Goal: Task Accomplishment & Management: Complete application form

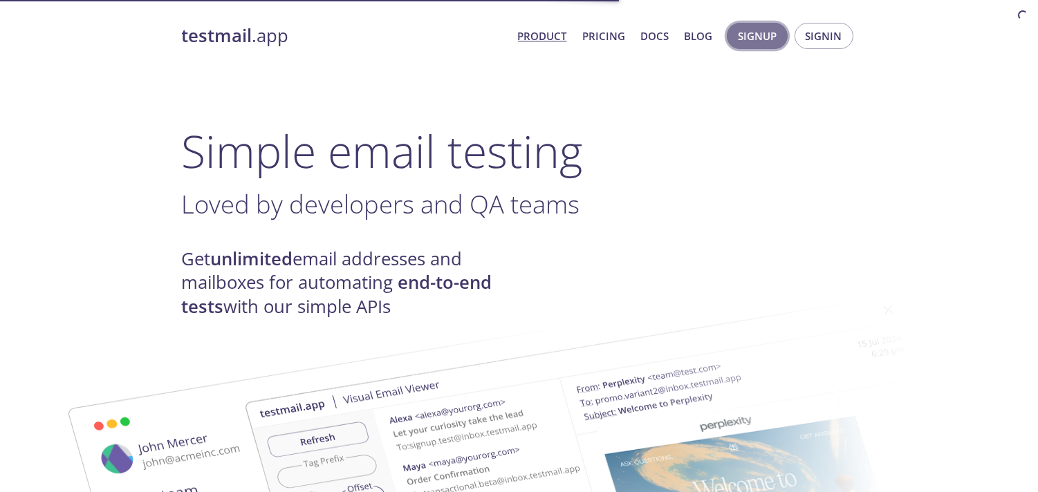
click at [776, 38] on span "Signup" at bounding box center [757, 36] width 39 height 18
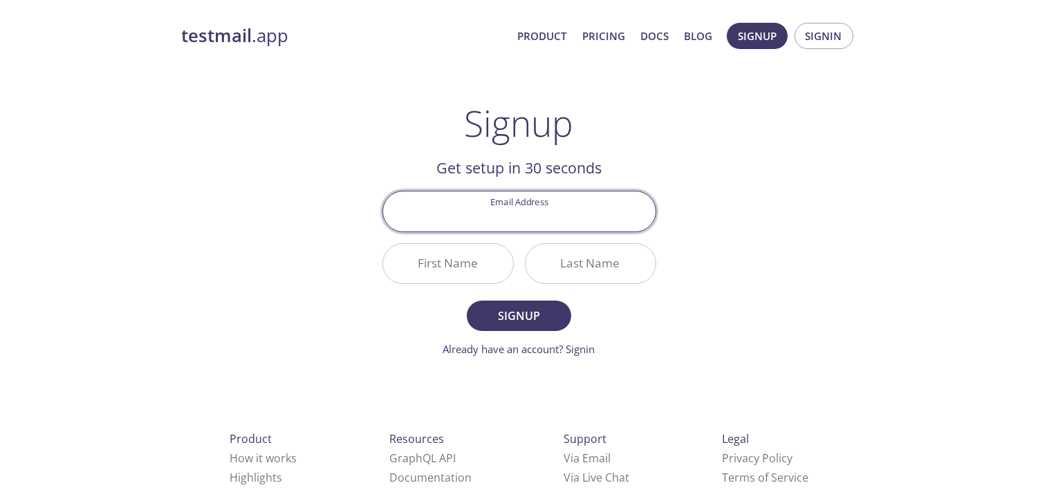
click at [551, 225] on input "Email Address" at bounding box center [519, 210] width 272 height 39
type input "demo@mail.com"
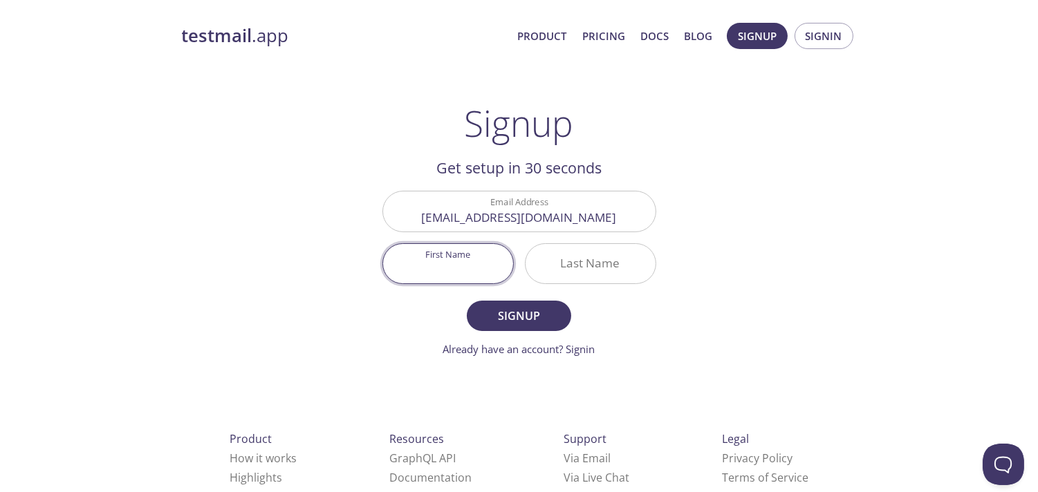
click at [502, 272] on input "First Name" at bounding box center [448, 263] width 130 height 39
type input "Fname"
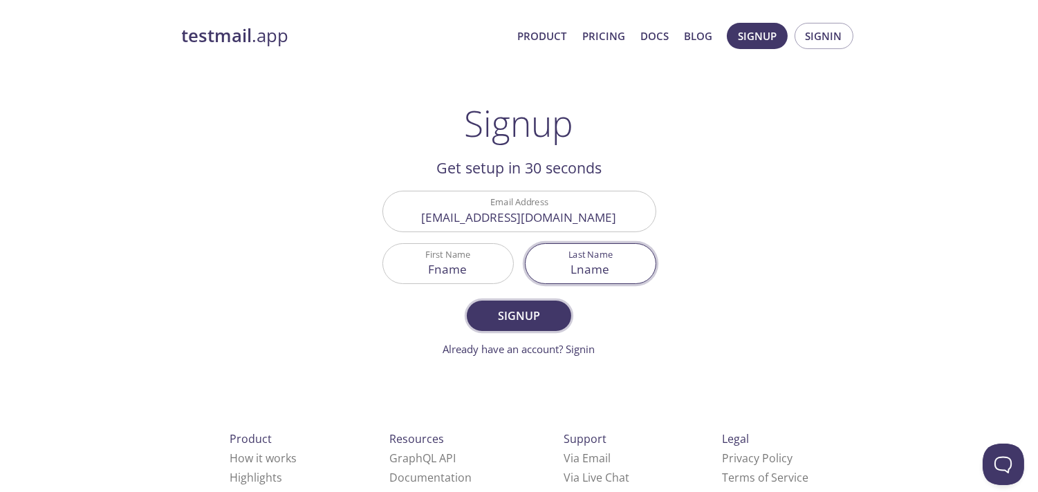
type input "Lname"
click at [532, 317] on span "Signup" at bounding box center [518, 315] width 73 height 19
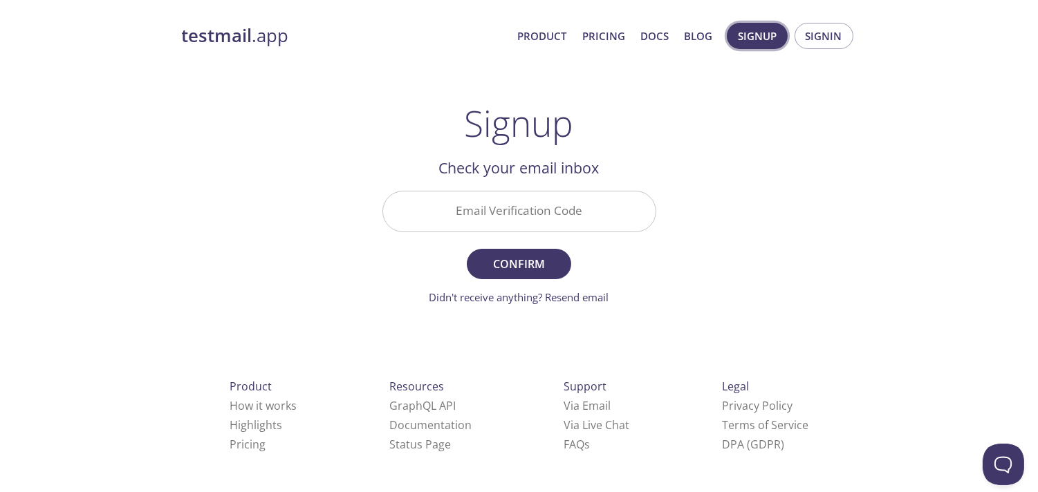
click at [762, 44] on span "Signup" at bounding box center [757, 36] width 39 height 18
click at [761, 41] on span "Signup" at bounding box center [757, 36] width 39 height 18
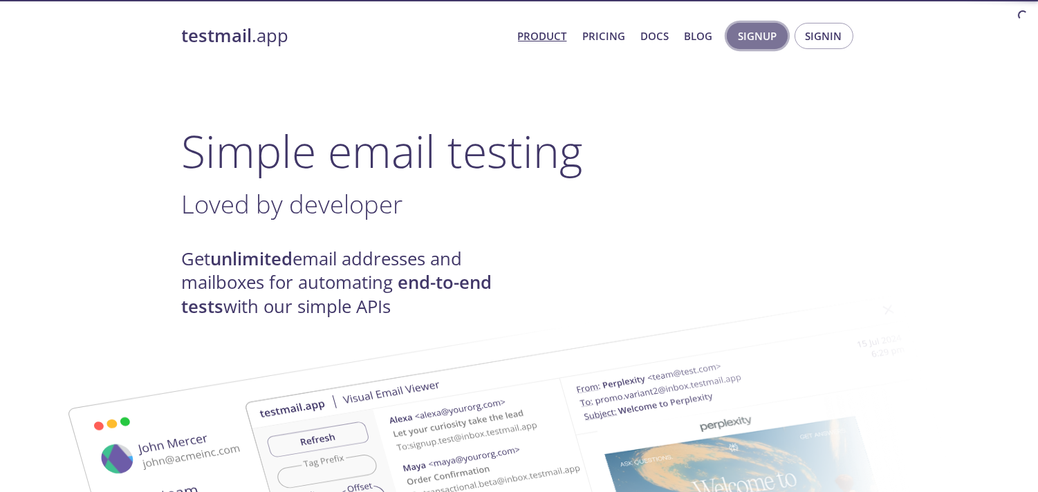
click at [747, 36] on span "Signup" at bounding box center [757, 36] width 39 height 18
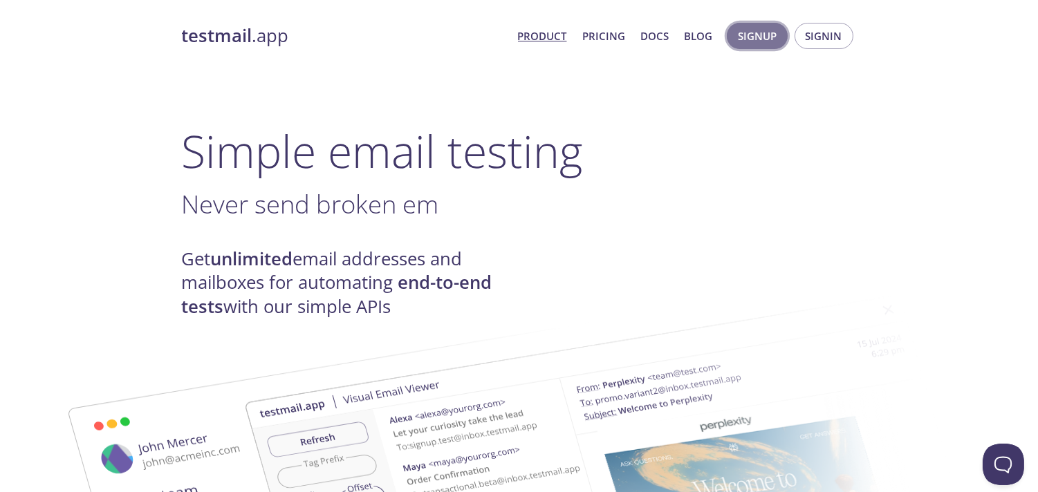
click at [747, 36] on span "Signup" at bounding box center [757, 36] width 39 height 18
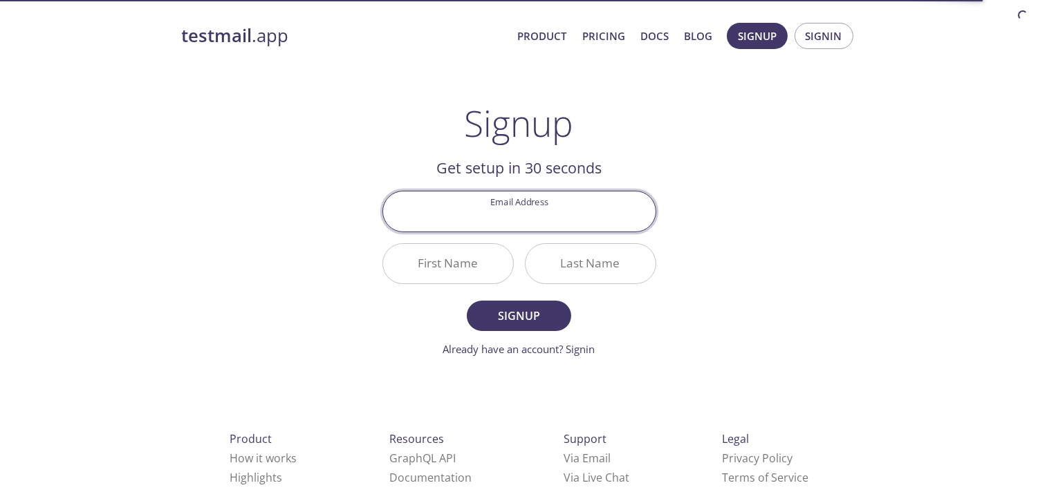
click at [612, 218] on input "Email Address" at bounding box center [519, 210] width 272 height 39
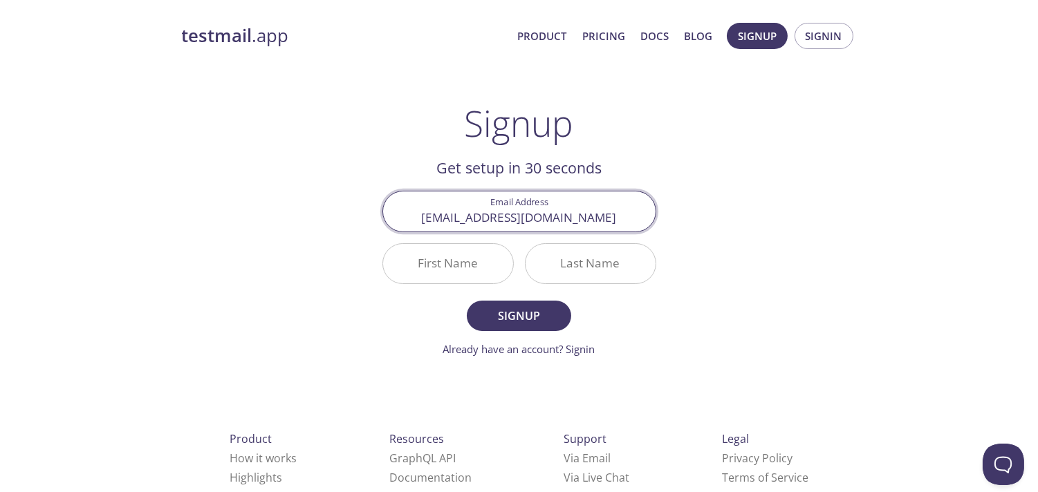
type input "naresh001@zohomail.in"
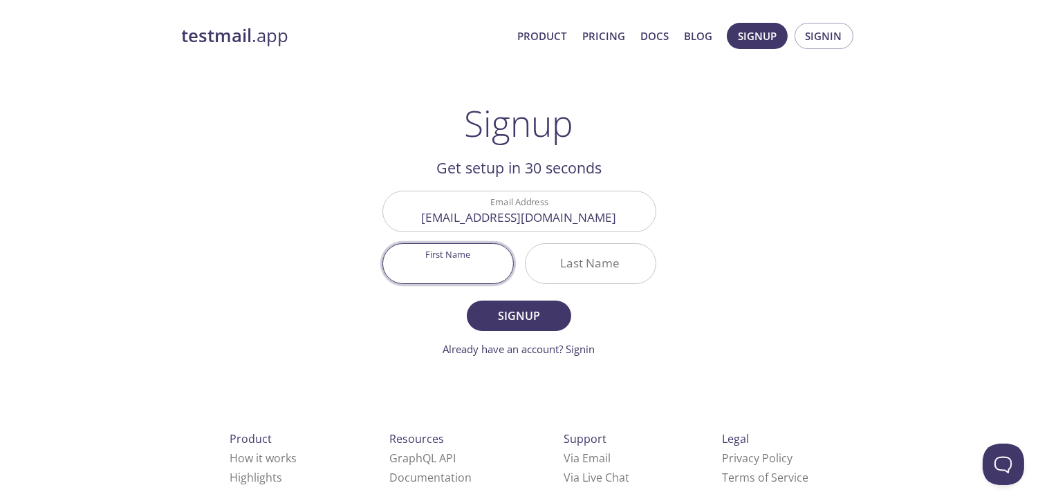
click at [477, 256] on input "First Name" at bounding box center [448, 263] width 130 height 39
type input "Fname"
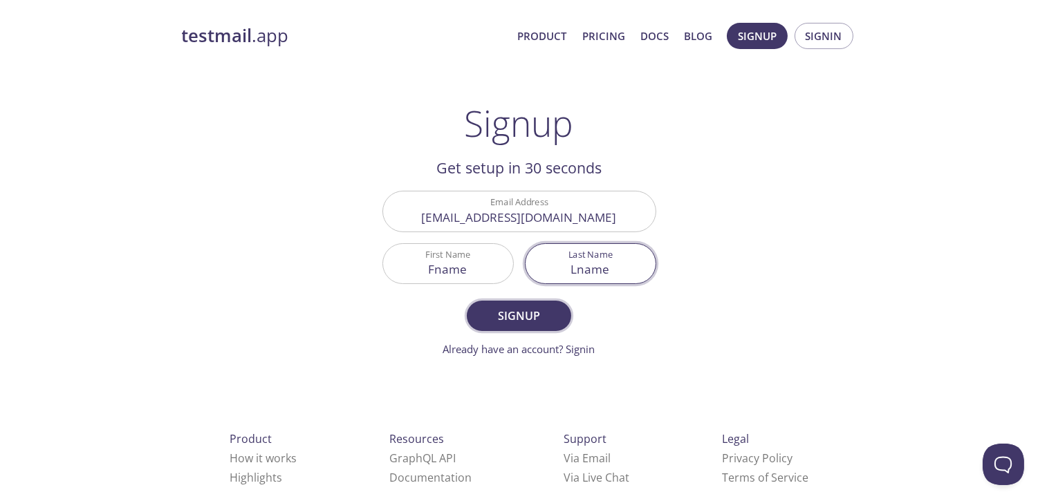
type input "Lname"
click at [507, 309] on span "Signup" at bounding box center [518, 315] width 73 height 19
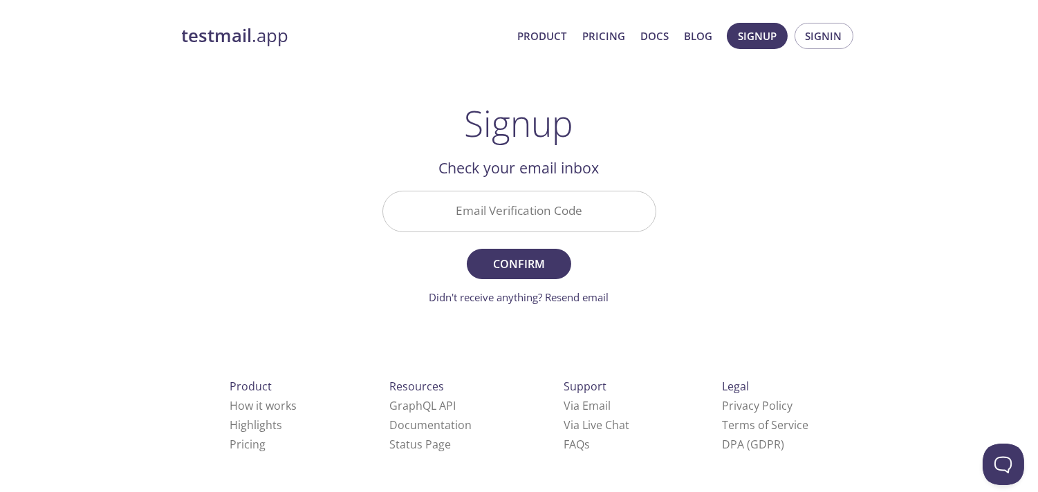
click at [503, 212] on input "Email Verification Code" at bounding box center [519, 210] width 272 height 39
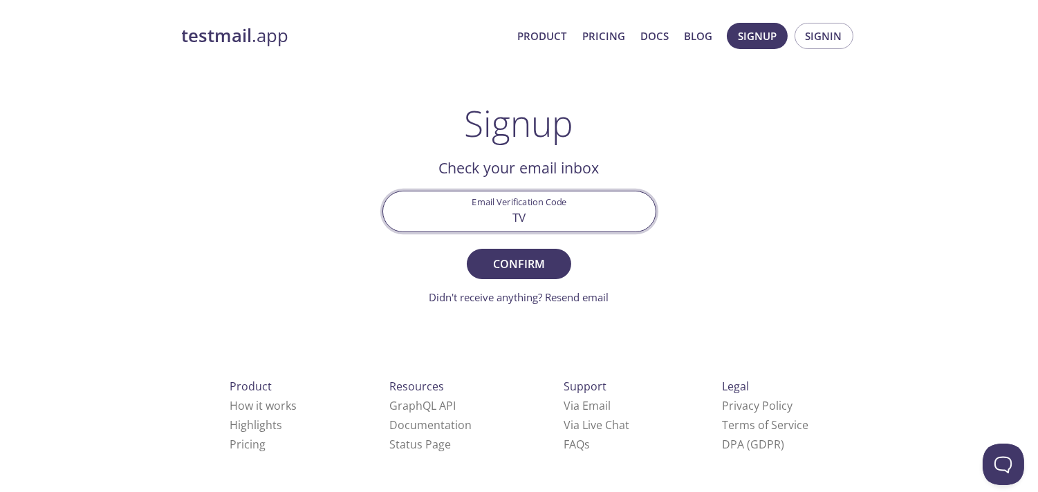
click at [543, 229] on input "TV" at bounding box center [519, 210] width 272 height 39
type input "TV8N5BG"
click at [523, 259] on span "Confirm" at bounding box center [518, 263] width 73 height 19
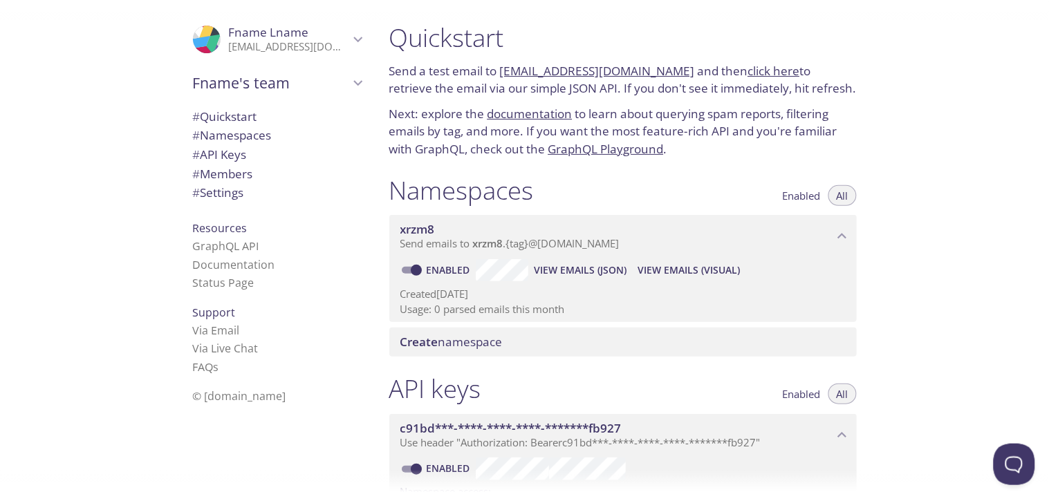
click at [334, 40] on p "naresh001@zohomail.in" at bounding box center [289, 47] width 120 height 14
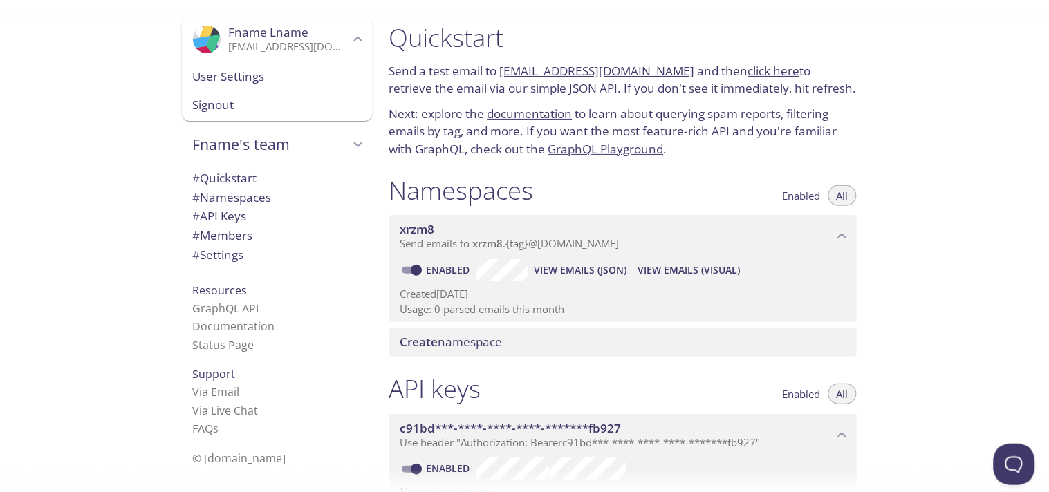
click at [279, 83] on span "User Settings" at bounding box center [277, 77] width 169 height 18
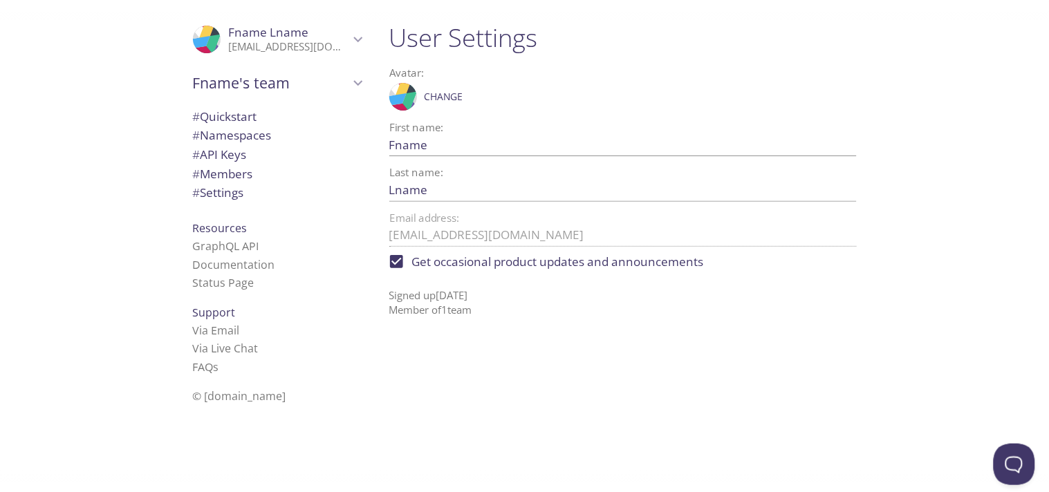
click at [300, 78] on span "Fname's team" at bounding box center [271, 82] width 156 height 19
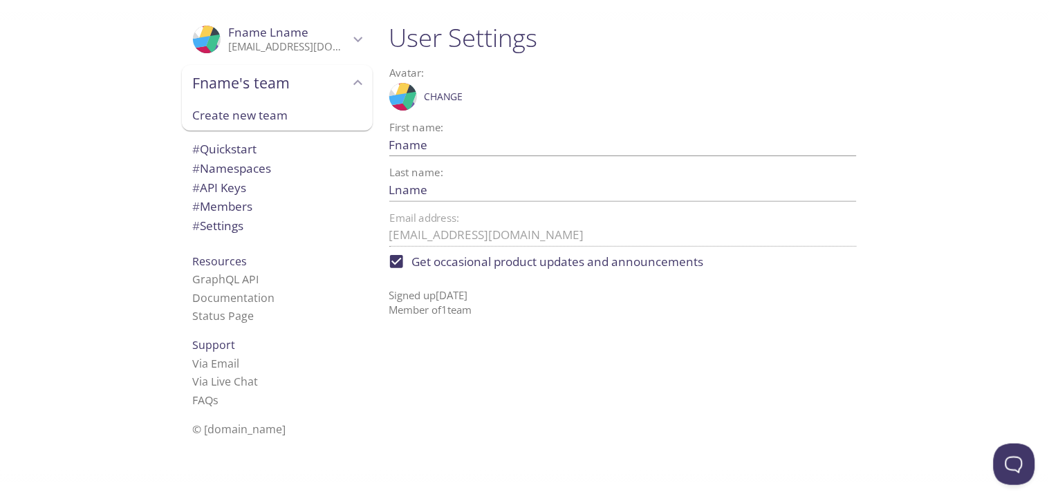
click at [349, 38] on icon "Fname Lname" at bounding box center [358, 39] width 18 height 18
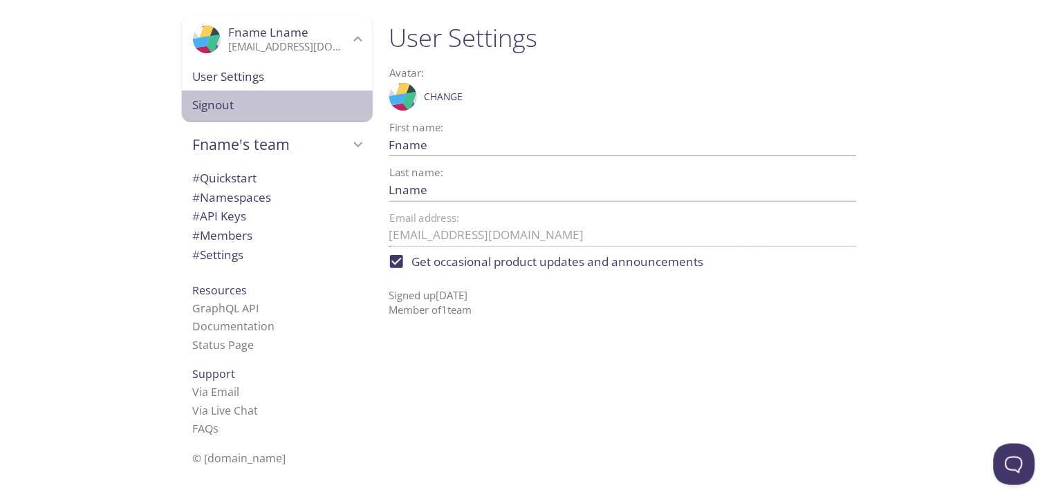
click at [243, 108] on span "Signout" at bounding box center [277, 105] width 169 height 18
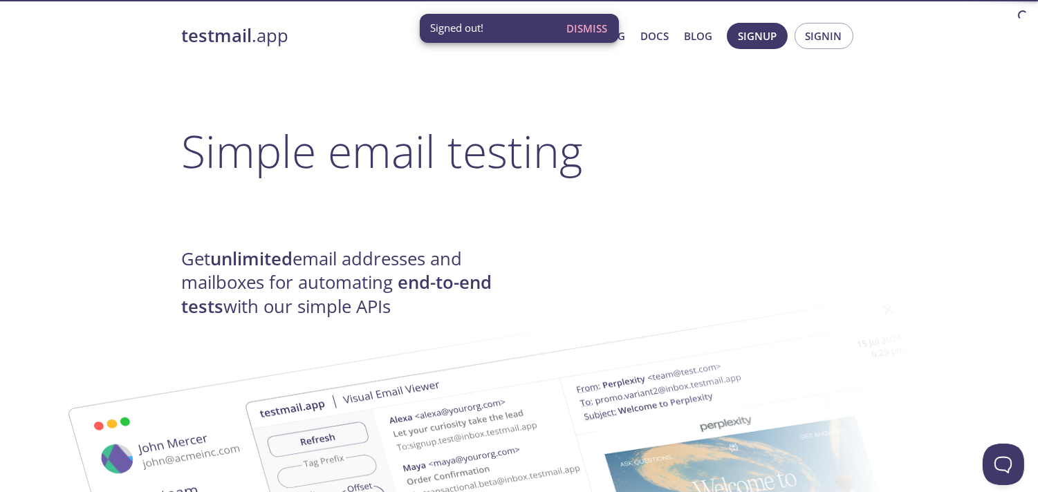
click at [582, 21] on span "Dismiss" at bounding box center [587, 28] width 41 height 18
